Goal: Find specific page/section: Find specific page/section

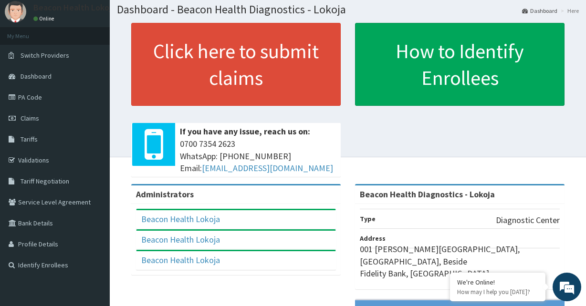
scroll to position [48, 0]
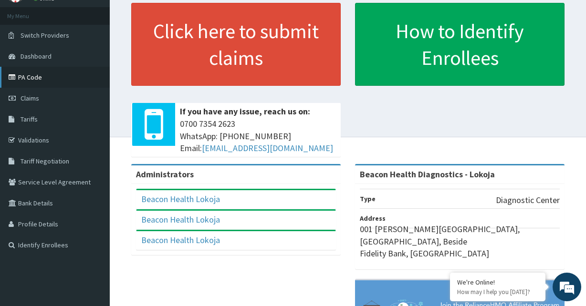
click at [30, 75] on link "PA Code" at bounding box center [55, 77] width 110 height 21
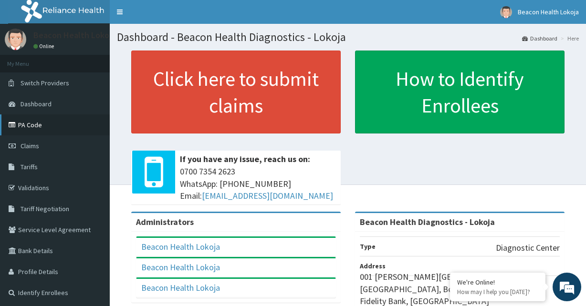
click at [47, 126] on link "PA Code" at bounding box center [55, 124] width 110 height 21
click at [37, 126] on link "PA Code" at bounding box center [55, 124] width 110 height 21
click at [40, 126] on link "PA Code" at bounding box center [55, 124] width 110 height 21
click at [43, 125] on link "PA Code" at bounding box center [55, 124] width 110 height 21
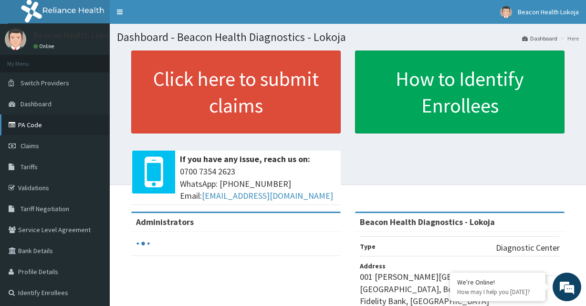
click at [38, 122] on link "PA Code" at bounding box center [55, 124] width 110 height 21
